Goal: Find specific page/section: Find specific page/section

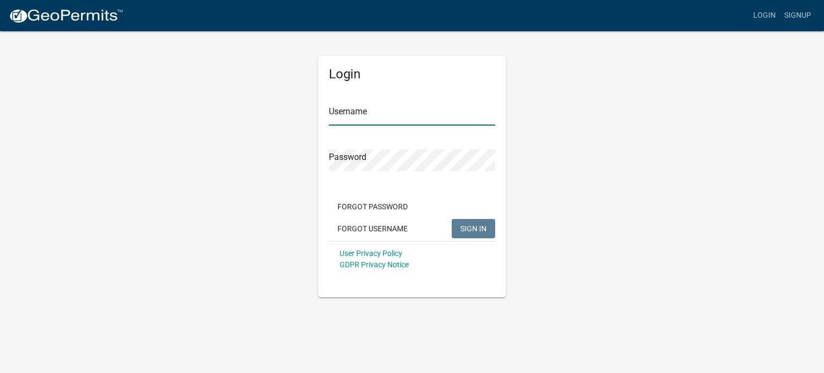
click at [379, 115] on input "Username" at bounding box center [412, 115] width 166 height 22
type input "Smithstrege"
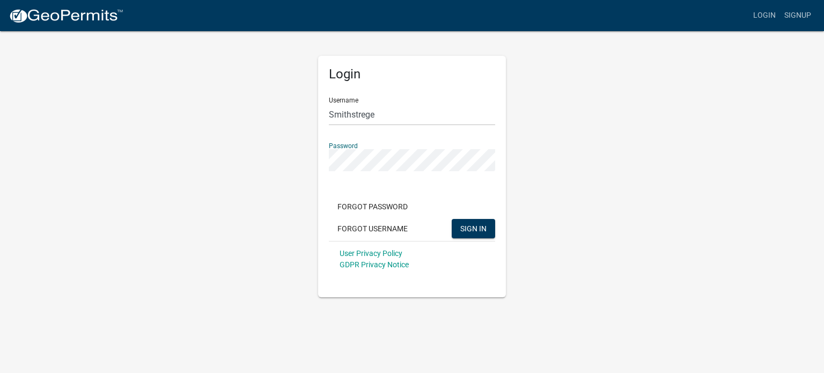
click at [452, 219] on button "SIGN IN" at bounding box center [473, 228] width 43 height 19
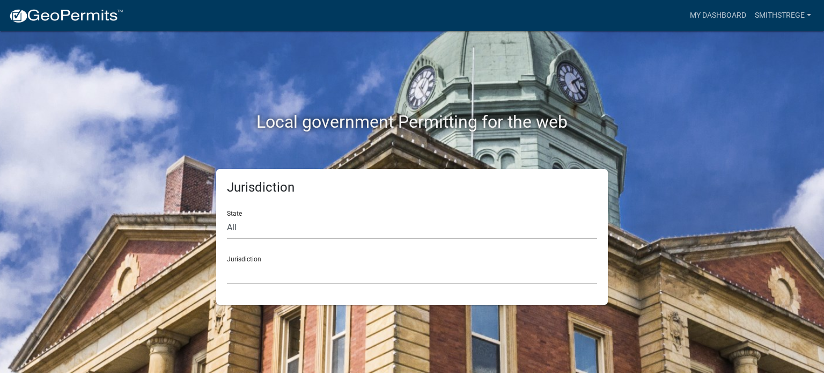
click at [246, 233] on select "All [US_STATE] [US_STATE] [US_STATE] [US_STATE] [US_STATE] [US_STATE] [US_STATE…" at bounding box center [412, 228] width 370 height 22
select select "[US_STATE]"
click at [227, 217] on select "All [US_STATE] [US_STATE] [US_STATE] [US_STATE] [US_STATE] [US_STATE] [US_STATE…" at bounding box center [412, 228] width 370 height 22
click at [530, 260] on div "Jurisdiction [GEOGRAPHIC_DATA], [US_STATE] [GEOGRAPHIC_DATA], [US_STATE] [GEOGR…" at bounding box center [412, 265] width 370 height 37
click at [236, 268] on select "[GEOGRAPHIC_DATA], [US_STATE] [GEOGRAPHIC_DATA], [US_STATE] [GEOGRAPHIC_DATA], …" at bounding box center [412, 273] width 370 height 22
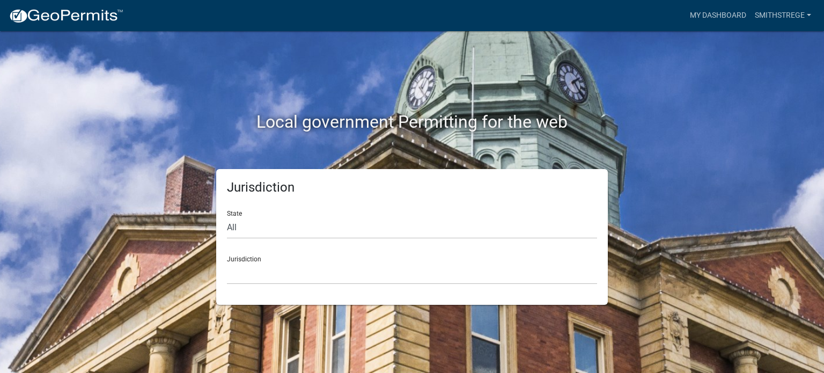
click at [735, 120] on div "Local government Permitting for the web Jurisdiction State All [US_STATE] [US_S…" at bounding box center [412, 186] width 824 height 373
